Goal: Task Accomplishment & Management: Manage account settings

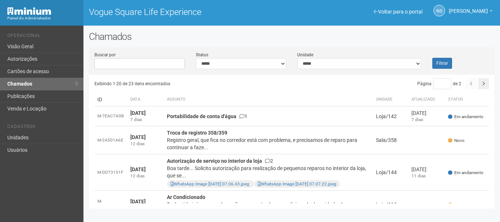
select select
click at [16, 48] on link "Visão Geral" at bounding box center [41, 47] width 83 height 12
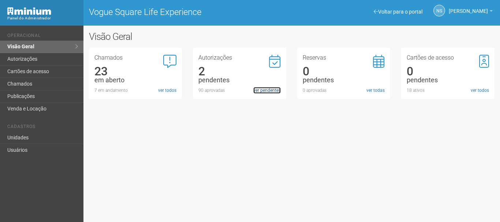
click at [271, 89] on link "ver pendentes" at bounding box center [266, 90] width 27 height 7
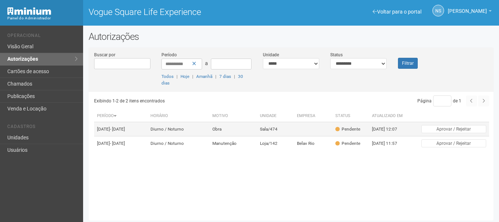
click at [198, 131] on td "Diurno / Noturno" at bounding box center [179, 129] width 62 height 14
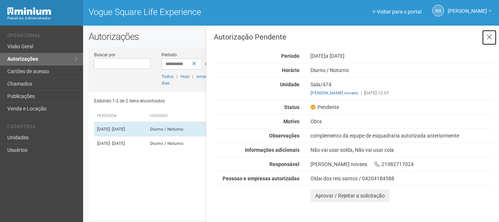
click at [489, 37] on icon at bounding box center [488, 37] width 5 height 7
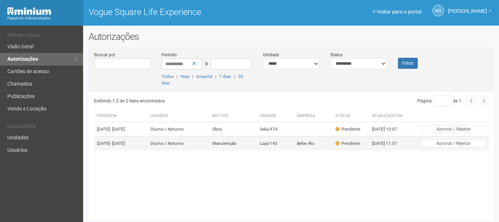
click at [294, 151] on td "Loja/142" at bounding box center [275, 144] width 37 height 14
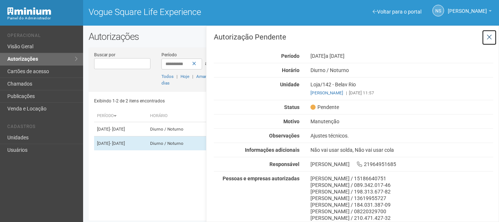
click at [486, 36] on icon at bounding box center [488, 37] width 5 height 7
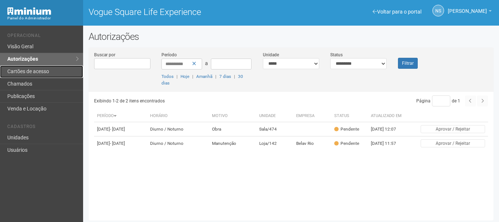
click at [28, 75] on link "Cartões de acesso" at bounding box center [41, 72] width 83 height 12
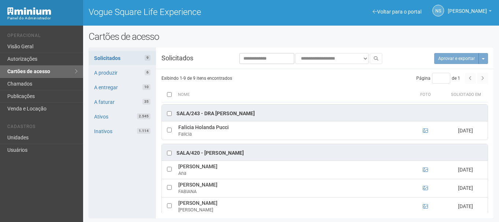
click at [173, 97] on th at bounding box center [168, 94] width 15 height 15
click at [442, 55] on button "Aprovar e exportar 9" at bounding box center [452, 58] width 52 height 11
click at [445, 59] on div "Aprovar e exportar 9 Mais opções Mais opções Rejeitar solicitações" at bounding box center [456, 58] width 61 height 11
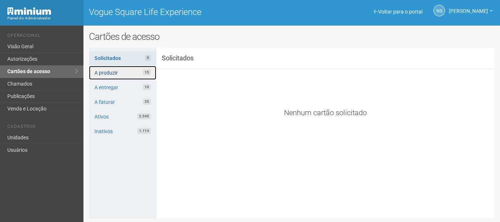
click at [109, 68] on link "A produzir 15" at bounding box center [123, 73] width 68 height 14
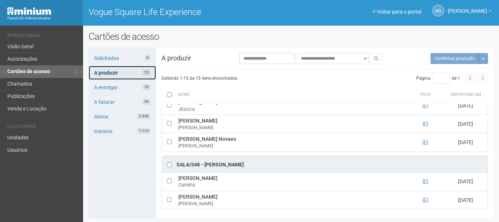
scroll to position [0, 0]
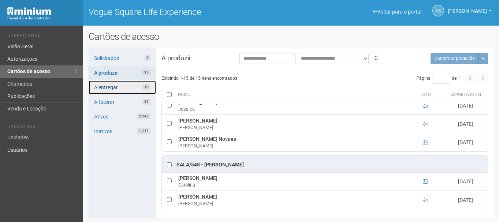
click at [115, 88] on link "A entregar 10" at bounding box center [122, 88] width 67 height 14
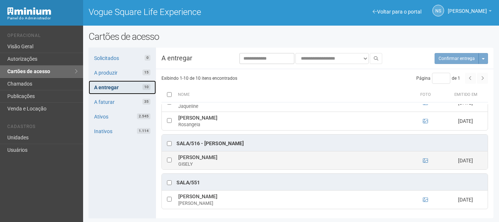
scroll to position [0, 0]
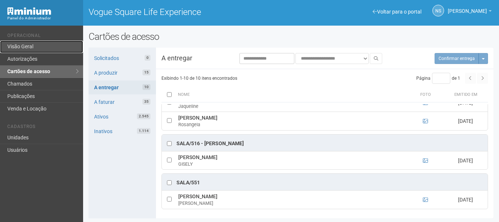
click at [70, 42] on link "Visão Geral" at bounding box center [41, 47] width 83 height 12
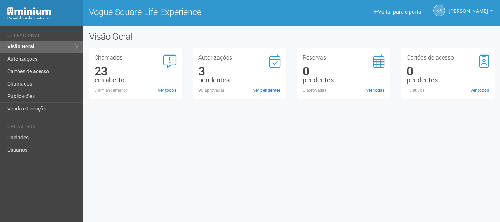
click at [272, 87] on div "Autorizações 3 pendentes 90 aprovadas ver pendentes" at bounding box center [239, 74] width 82 height 39
click at [272, 88] on link "ver pendentes" at bounding box center [266, 90] width 27 height 7
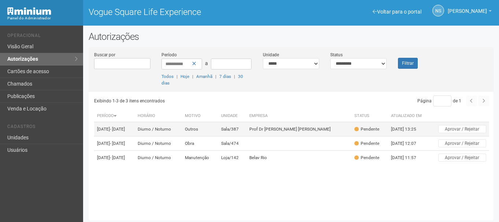
click at [257, 130] on td "Prof Dr [PERSON_NAME] [PERSON_NAME]" at bounding box center [298, 129] width 105 height 14
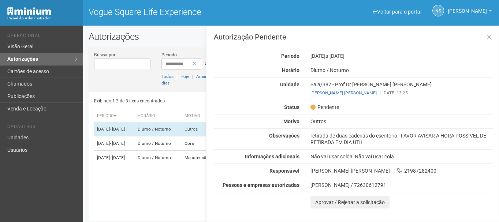
scroll to position [2, 0]
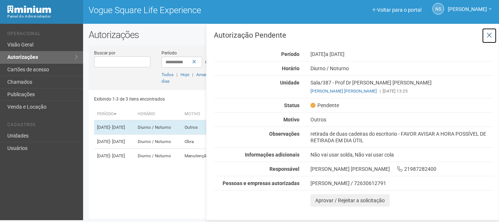
click at [489, 33] on icon at bounding box center [488, 35] width 5 height 7
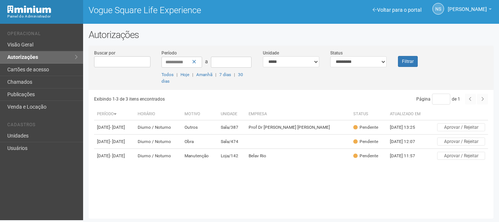
click at [327, 22] on div "Painel do Administrador Vogue Square Life Experience NS Nicolle Silva Nicolle S…" at bounding box center [249, 11] width 499 height 26
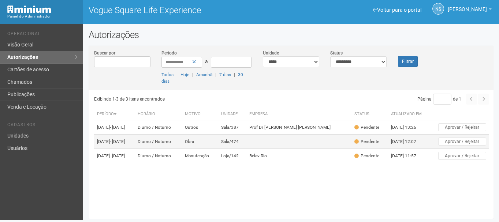
drag, startPoint x: 221, startPoint y: 145, endPoint x: 197, endPoint y: 147, distance: 24.2
click at [197, 147] on td "Obra" at bounding box center [200, 142] width 36 height 14
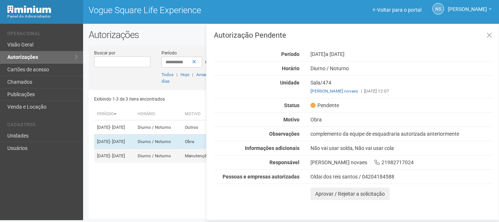
click at [172, 163] on td "Diurno / Noturno" at bounding box center [158, 156] width 47 height 14
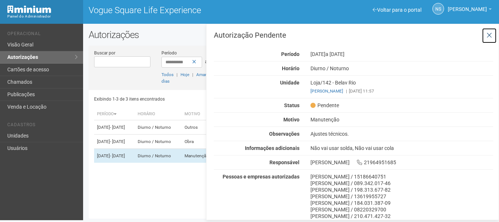
click at [488, 30] on button at bounding box center [489, 36] width 15 height 16
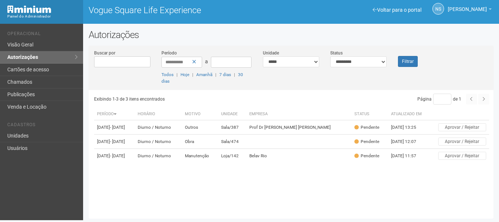
click at [318, 100] on div "Página * de 1" at bounding box center [389, 99] width 200 height 11
click at [9, 37] on li "Operacional" at bounding box center [42, 35] width 70 height 8
click at [10, 42] on link "Visão Geral" at bounding box center [41, 45] width 83 height 12
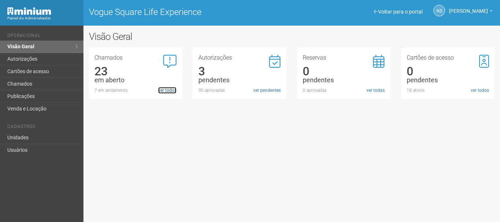
click at [166, 90] on link "ver todos" at bounding box center [167, 90] width 18 height 7
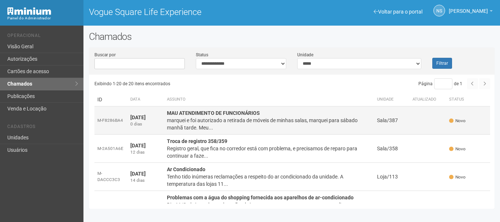
click at [212, 121] on div "marquei e foi autorizado a retirada de móveis de minhas salas, marquei para sáb…" at bounding box center [269, 124] width 204 height 15
